Goal: Information Seeking & Learning: Learn about a topic

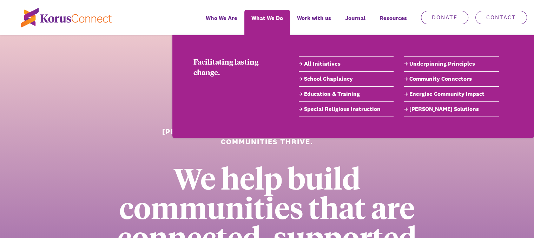
click at [263, 21] on span "What We Do" at bounding box center [267, 18] width 32 height 10
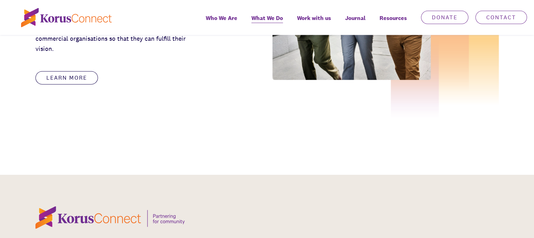
scroll to position [1404, 0]
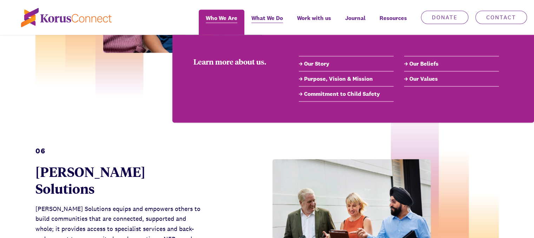
click at [225, 18] on span "Who We Are" at bounding box center [222, 18] width 32 height 10
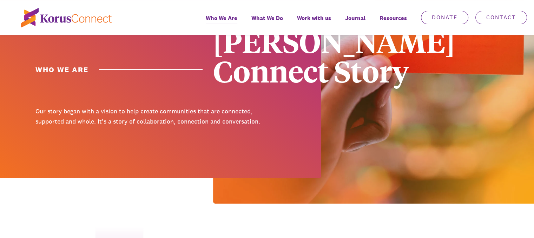
scroll to position [105, 0]
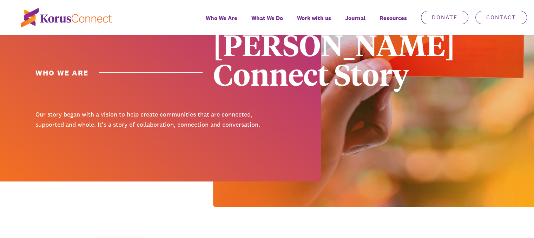
click at [135, 110] on div at bounding box center [160, 56] width 321 height 252
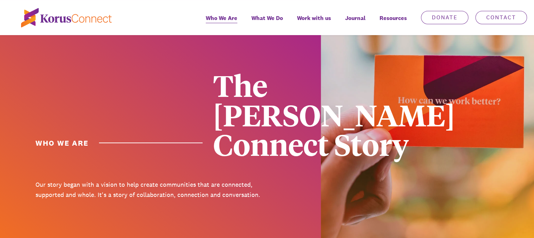
click at [98, 180] on p "Our story began with a vision to help create communities that are connected, su…" at bounding box center [148, 190] width 226 height 20
click at [107, 180] on p "Our story began with a vision to help create communities that are connected, su…" at bounding box center [148, 190] width 226 height 20
click at [135, 180] on p "Our story began with a vision to help create communities that are connected, su…" at bounding box center [148, 190] width 226 height 20
click at [223, 180] on p "Our story began with a vision to help create communities that are connected, su…" at bounding box center [148, 190] width 226 height 20
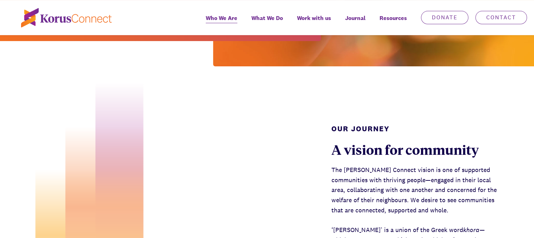
scroll to position [316, 0]
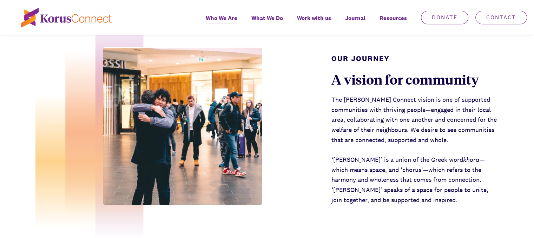
click at [418, 95] on p "The [PERSON_NAME] Connect vision is one of supported communities with thriving …" at bounding box center [414, 120] width 167 height 51
click at [433, 95] on p "The [PERSON_NAME] Connect vision is one of supported communities with thriving …" at bounding box center [414, 120] width 167 height 51
click at [455, 95] on p "The [PERSON_NAME] Connect vision is one of supported communities with thriving …" at bounding box center [414, 120] width 167 height 51
click at [484, 95] on p "The [PERSON_NAME] Connect vision is one of supported communities with thriving …" at bounding box center [414, 120] width 167 height 51
click at [352, 95] on p "The [PERSON_NAME] Connect vision is one of supported communities with thriving …" at bounding box center [414, 120] width 167 height 51
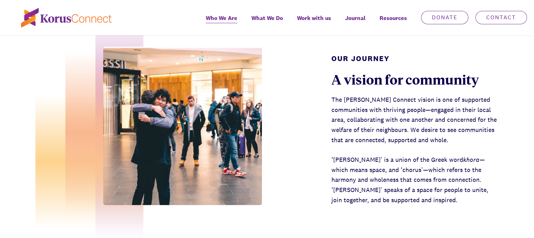
click at [418, 95] on p "The [PERSON_NAME] Connect vision is one of supported communities with thriving …" at bounding box center [414, 120] width 167 height 51
click at [382, 99] on p "The [PERSON_NAME] Connect vision is one of supported communities with thriving …" at bounding box center [414, 120] width 167 height 51
click at [445, 101] on p "The [PERSON_NAME] Connect vision is one of supported communities with thriving …" at bounding box center [414, 120] width 167 height 51
click at [473, 102] on p "The [PERSON_NAME] Connect vision is one of supported communities with thriving …" at bounding box center [414, 120] width 167 height 51
click at [423, 155] on p "‘[PERSON_NAME]’ is a union of the Greek word khora —which means space, and ‘cho…" at bounding box center [414, 180] width 167 height 51
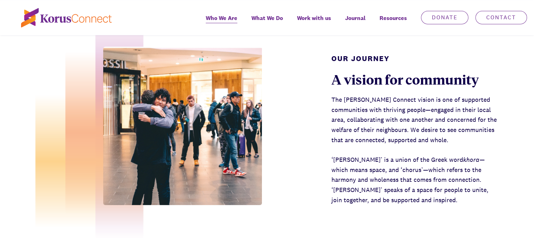
click at [403, 155] on p "‘[PERSON_NAME]’ is a union of the Greek word khora —which means space, and ‘cho…" at bounding box center [414, 180] width 167 height 51
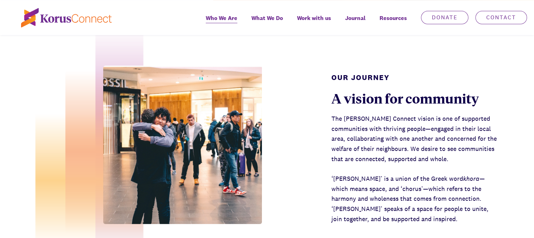
scroll to position [281, 0]
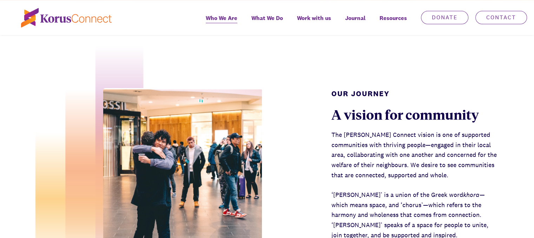
click at [429, 130] on p "The [PERSON_NAME] Connect vision is one of supported communities with thriving …" at bounding box center [414, 155] width 167 height 51
click at [362, 145] on p "The [PERSON_NAME] Connect vision is one of supported communities with thriving …" at bounding box center [414, 155] width 167 height 51
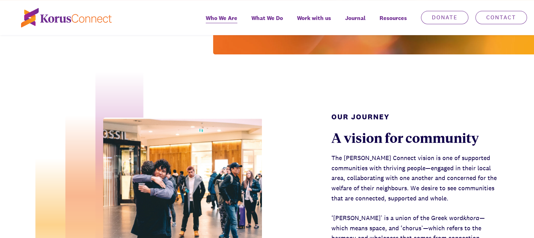
scroll to position [246, 0]
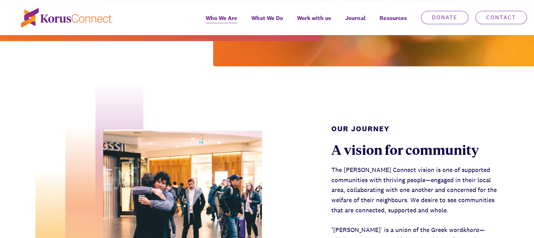
click at [361, 165] on p "The [PERSON_NAME] Connect vision is one of supported communities with thriving …" at bounding box center [414, 190] width 167 height 51
